Goal: Navigation & Orientation: Find specific page/section

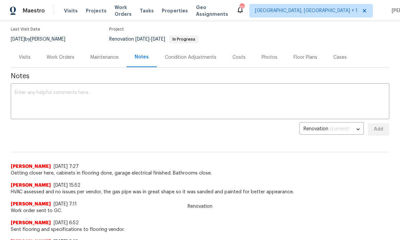
scroll to position [55, 0]
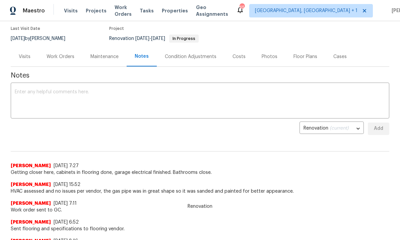
click at [62, 60] on div "Work Orders" at bounding box center [61, 56] width 28 height 7
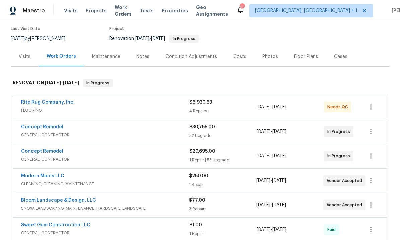
click at [59, 127] on link "Concept Remodel" at bounding box center [42, 126] width 42 height 5
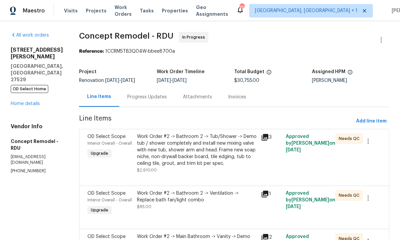
click at [36, 101] on link "Home details" at bounding box center [25, 103] width 29 height 5
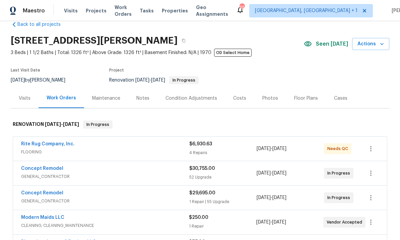
scroll to position [30, 0]
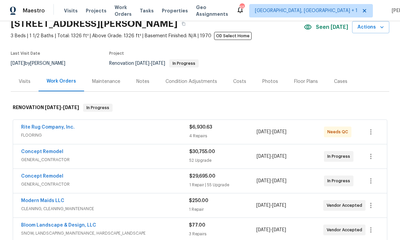
click at [60, 174] on link "Concept Remodel" at bounding box center [42, 176] width 42 height 5
